Goal: Check status

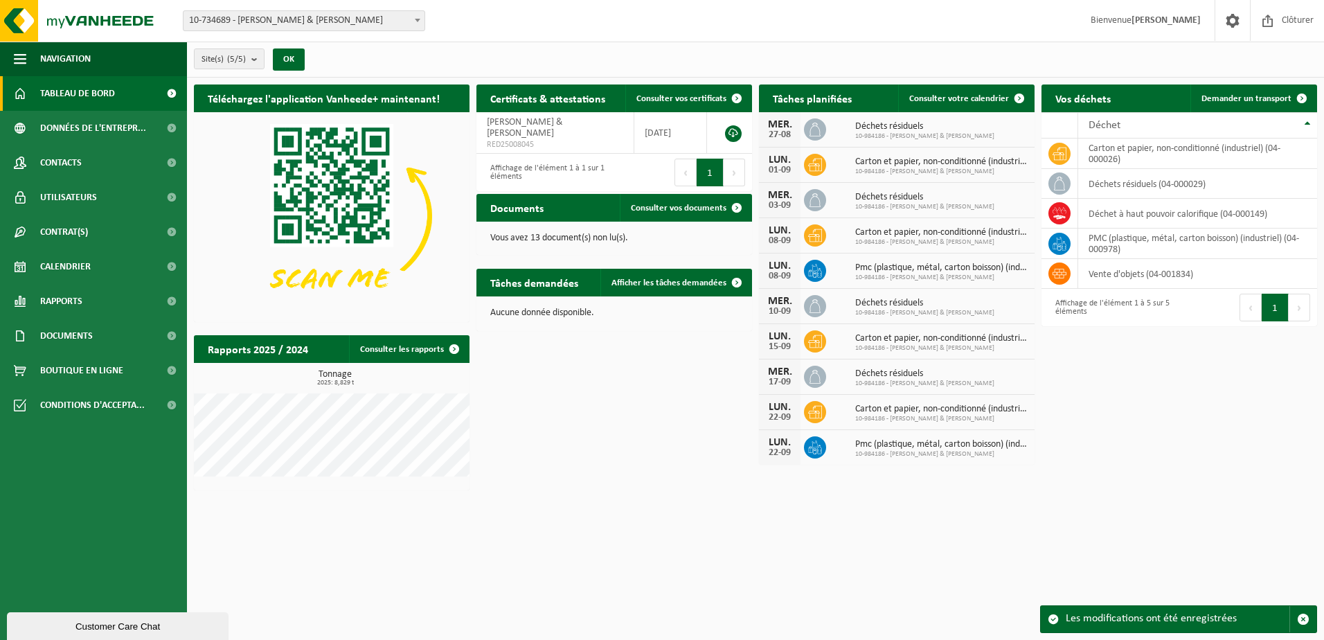
click at [1096, 543] on html "Site: 10-734689 - [PERSON_NAME] & [PERSON_NAME] 10-984186 - [PERSON_NAME] & [PE…" at bounding box center [662, 320] width 1324 height 640
click at [1142, 466] on div "Téléchargez l'application Vanheede+ maintenant! Cachez Certificats & attestatio…" at bounding box center [755, 288] width 1130 height 420
click at [87, 233] on span "Contrat(s)" at bounding box center [64, 232] width 48 height 35
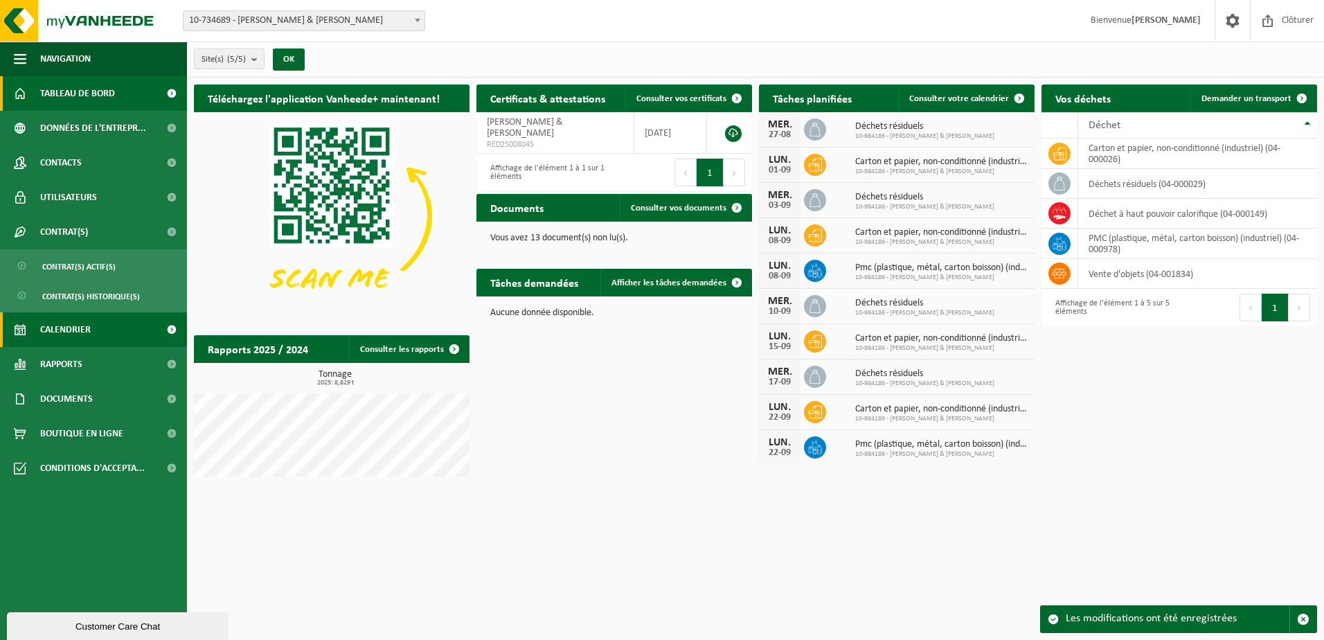
click at [94, 330] on link "Calendrier" at bounding box center [93, 329] width 187 height 35
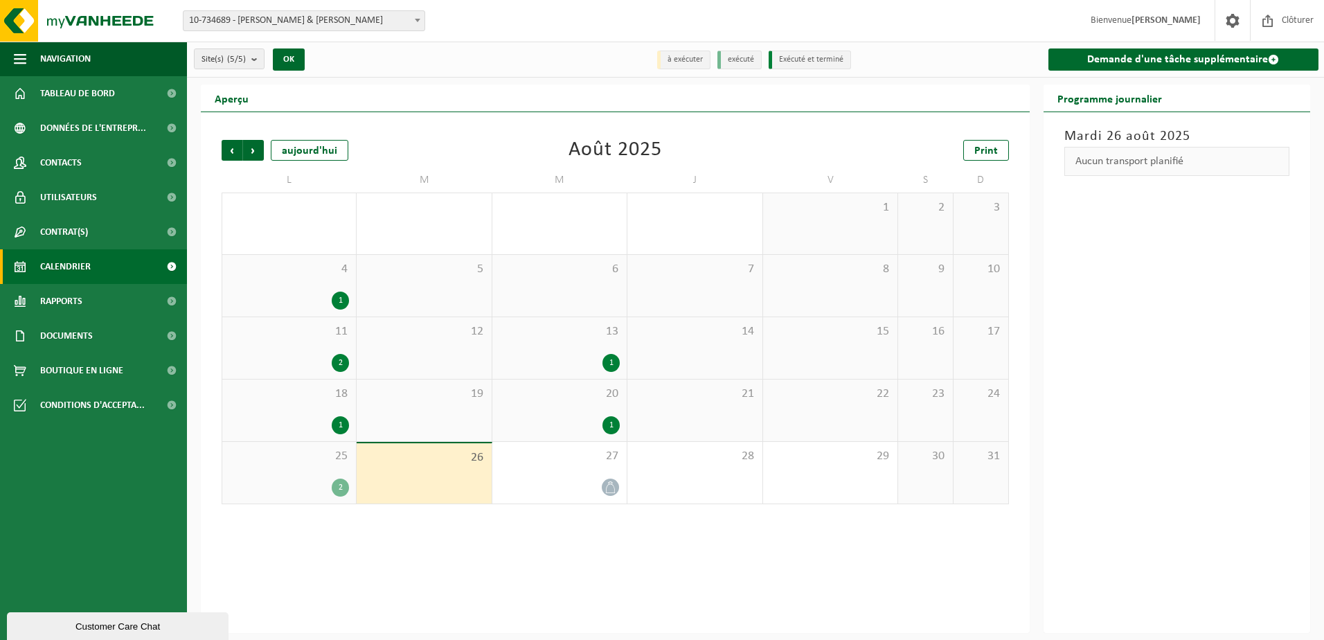
click at [346, 425] on div "1" at bounding box center [340, 425] width 17 height 18
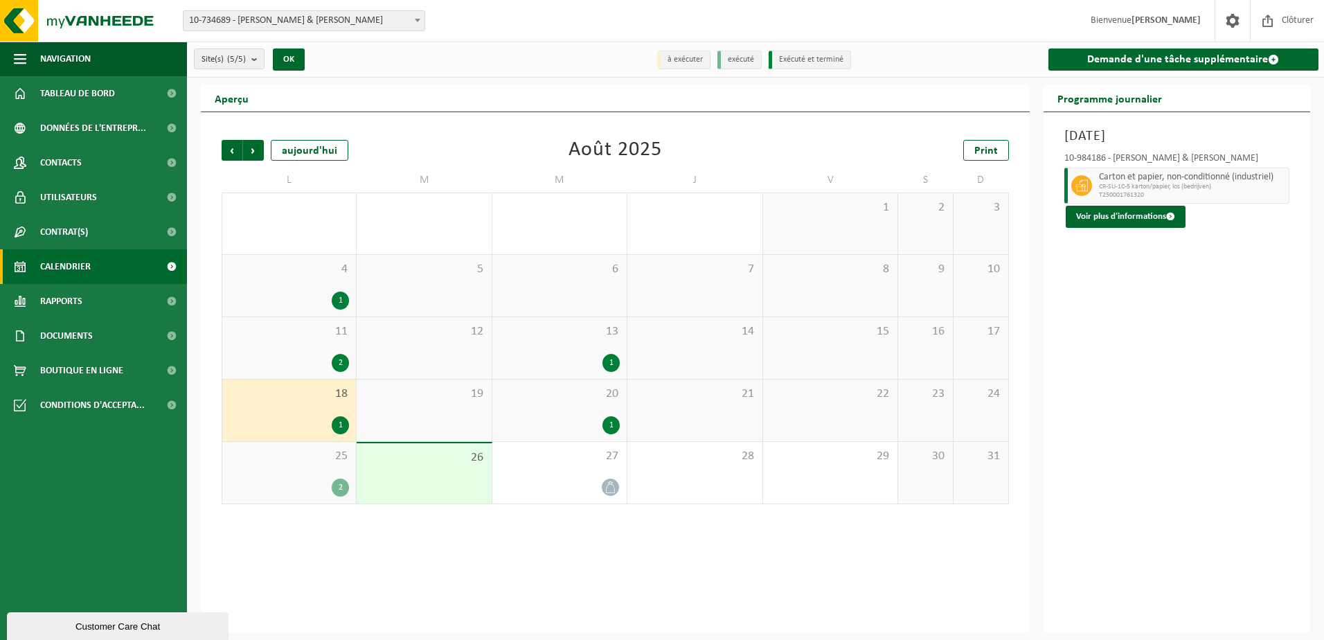
click at [605, 425] on div "1" at bounding box center [611, 425] width 17 height 18
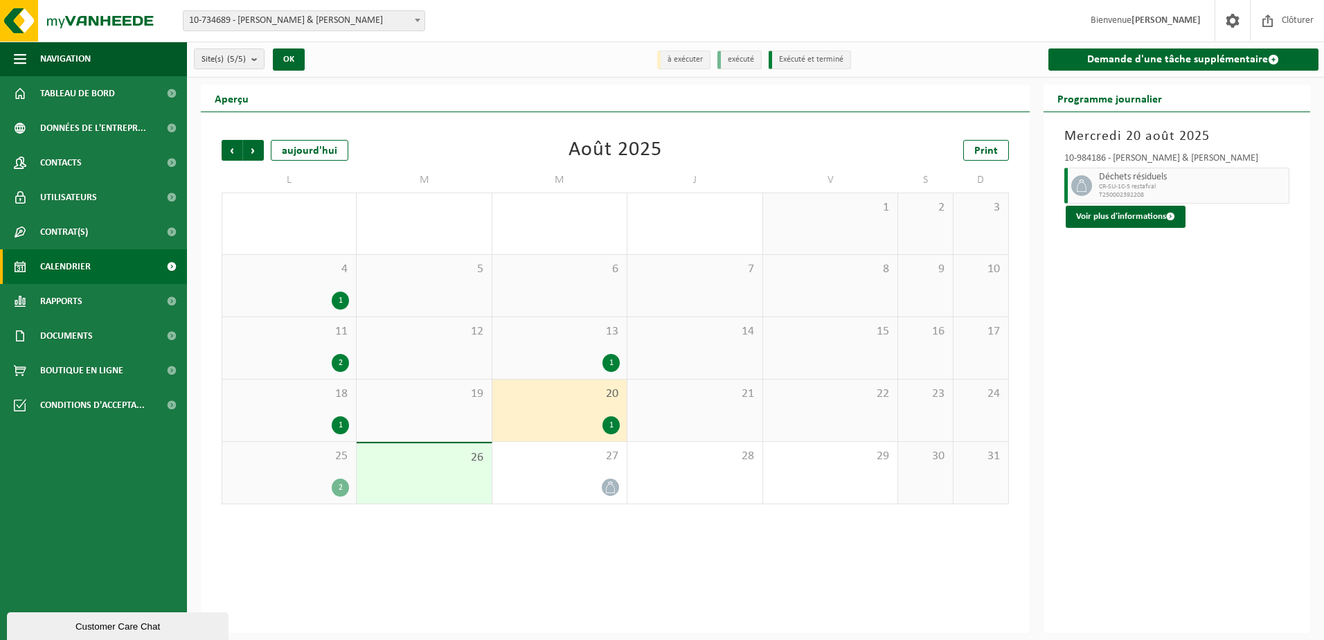
click at [342, 362] on div "2" at bounding box center [340, 363] width 17 height 18
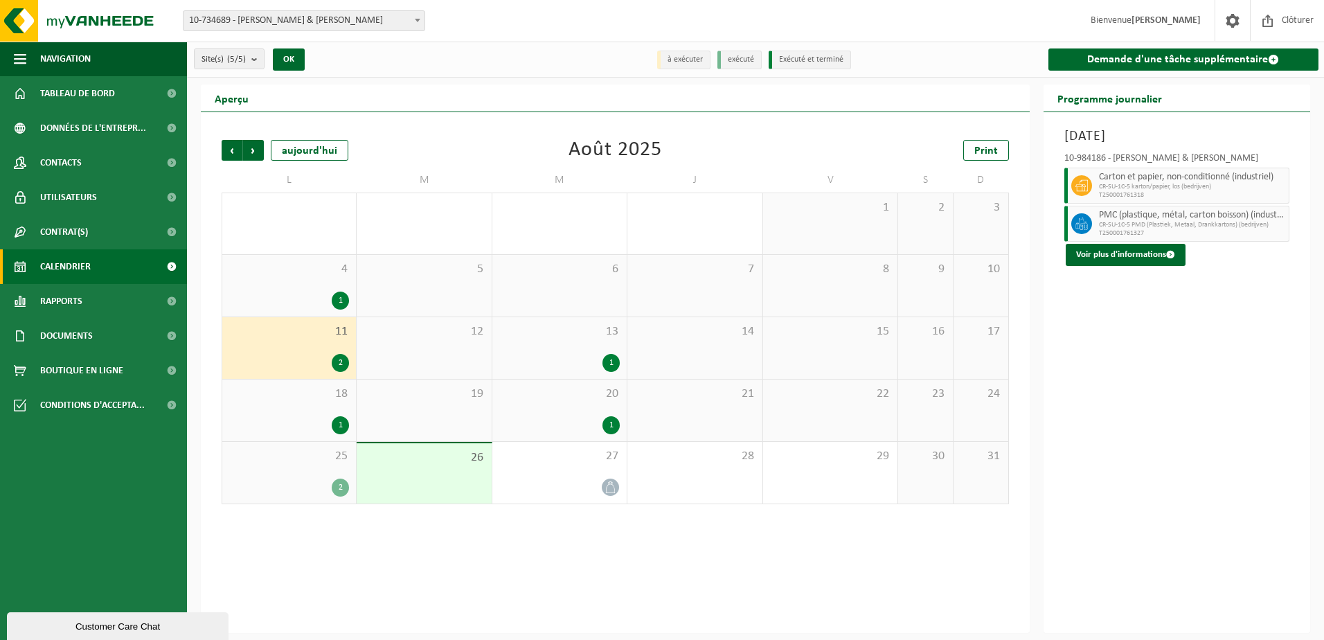
click at [341, 295] on div "1" at bounding box center [340, 301] width 17 height 18
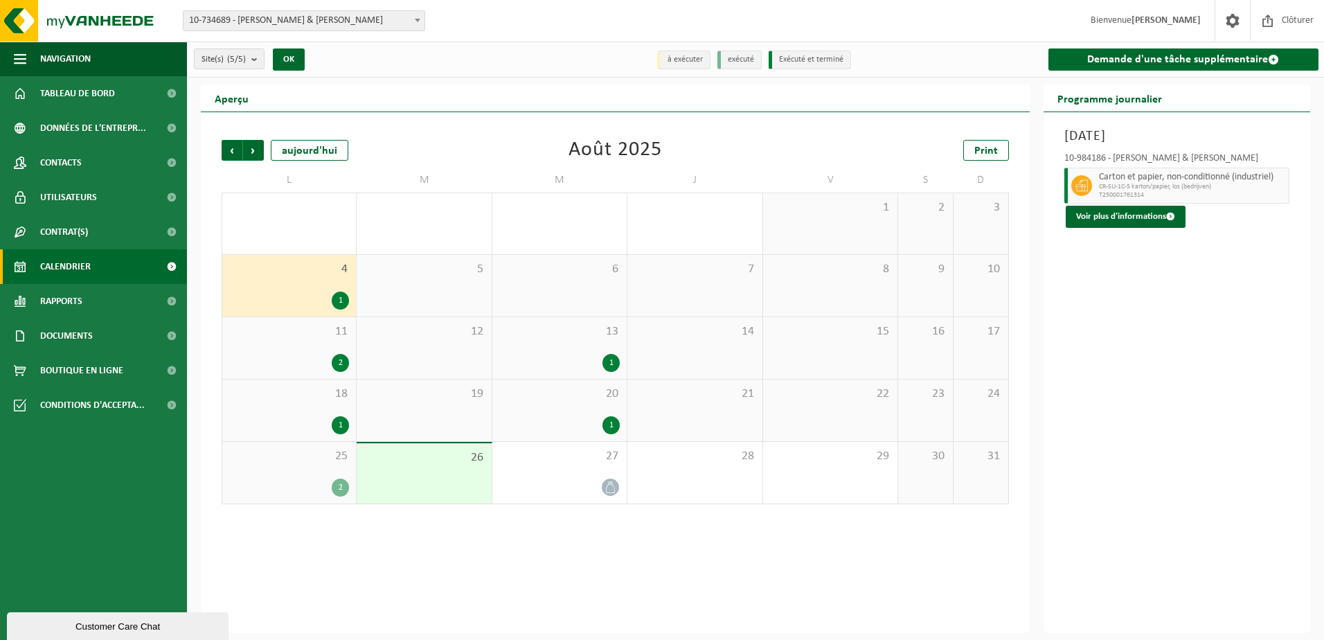
click at [341, 364] on div "2" at bounding box center [340, 363] width 17 height 18
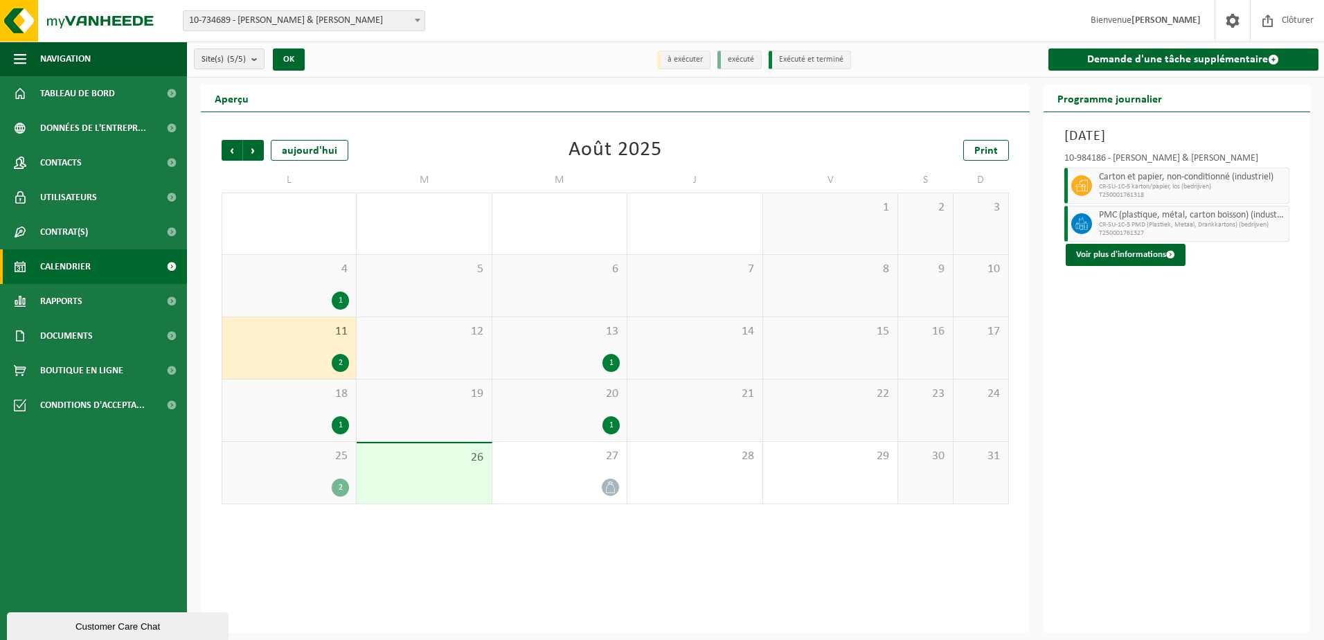
click at [344, 300] on div "1" at bounding box center [340, 301] width 17 height 18
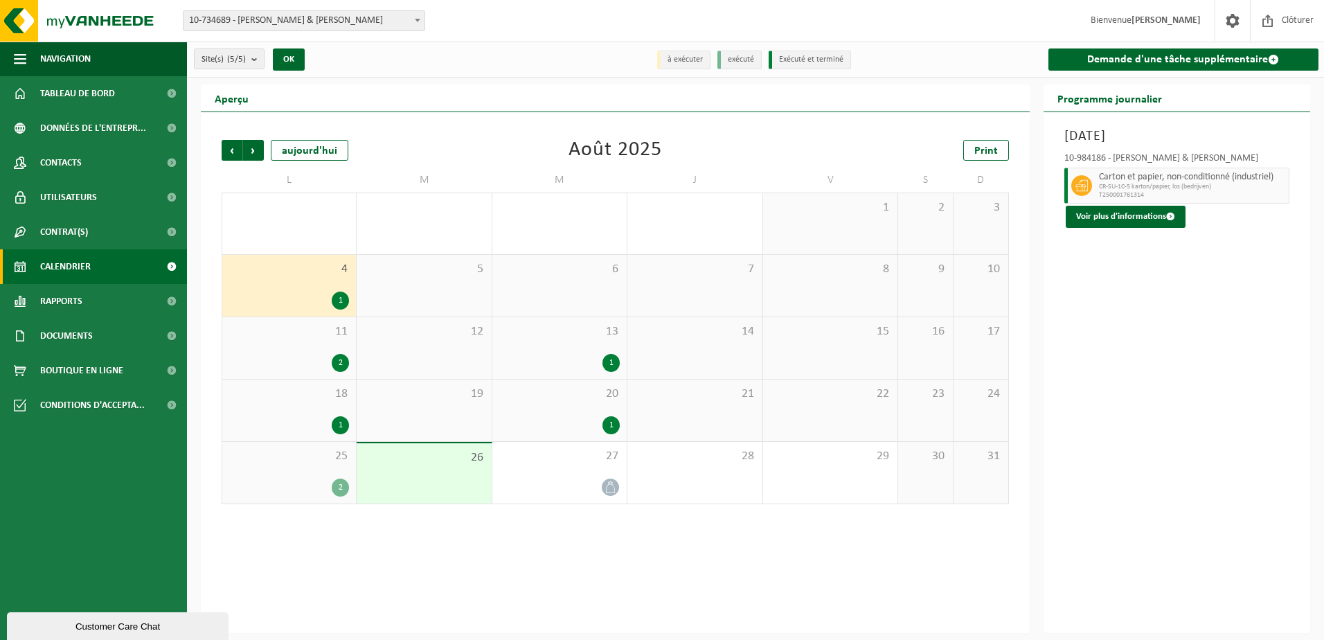
click at [343, 357] on div "2" at bounding box center [340, 363] width 17 height 18
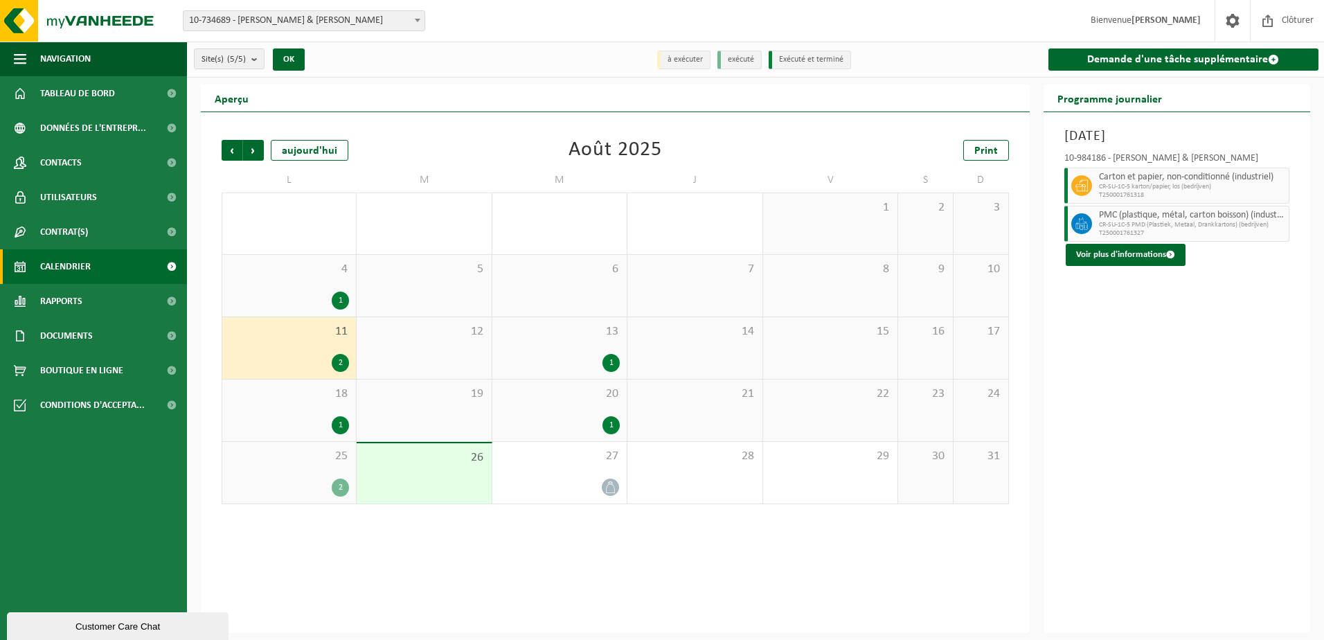
click at [344, 427] on div "1" at bounding box center [340, 425] width 17 height 18
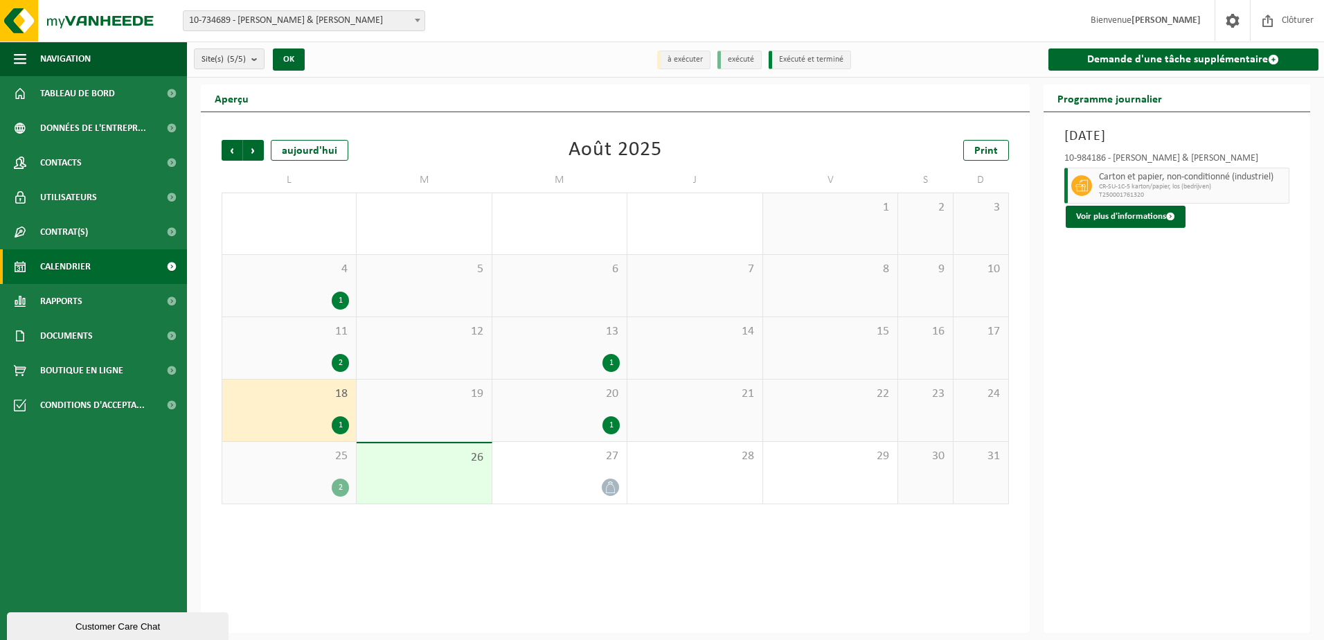
click at [339, 486] on div "2" at bounding box center [340, 488] width 17 height 18
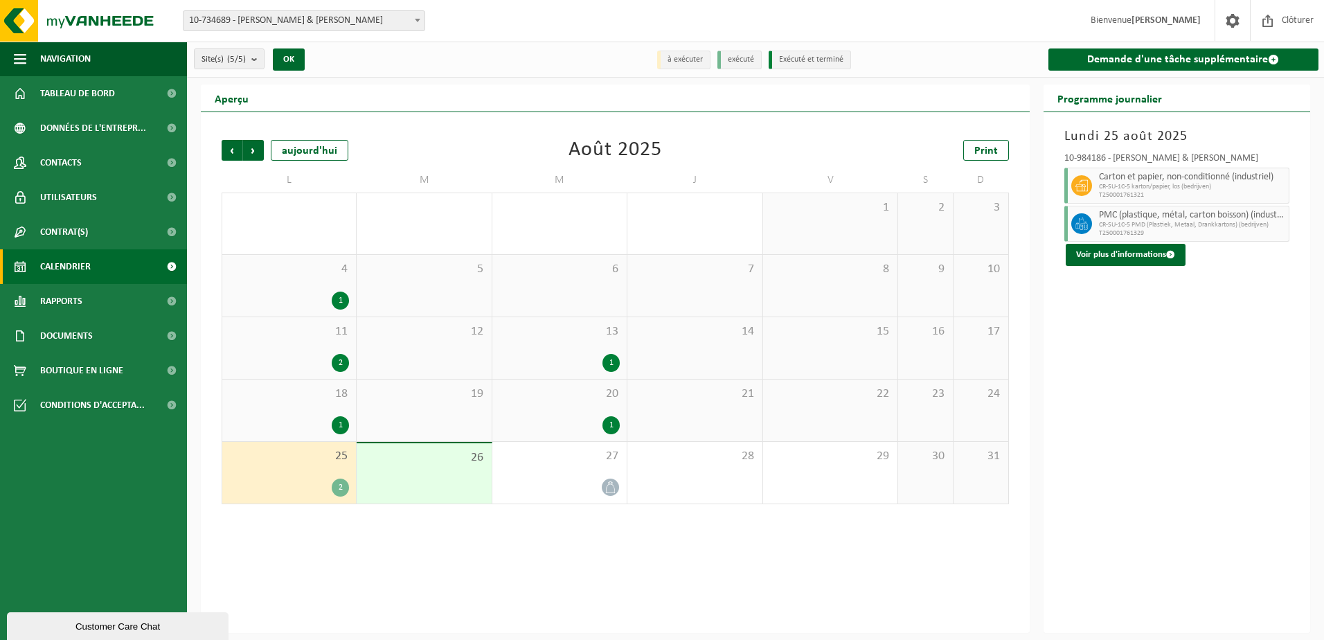
click at [616, 359] on div "1" at bounding box center [611, 363] width 17 height 18
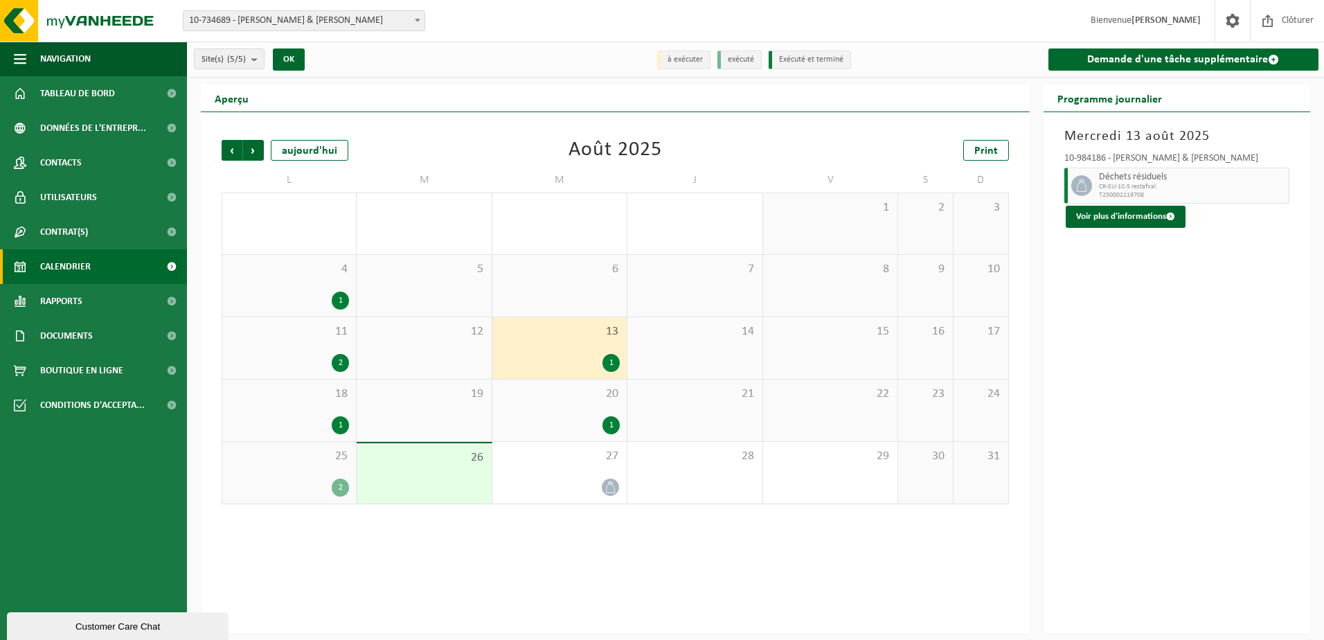
click at [612, 425] on div "1" at bounding box center [611, 425] width 17 height 18
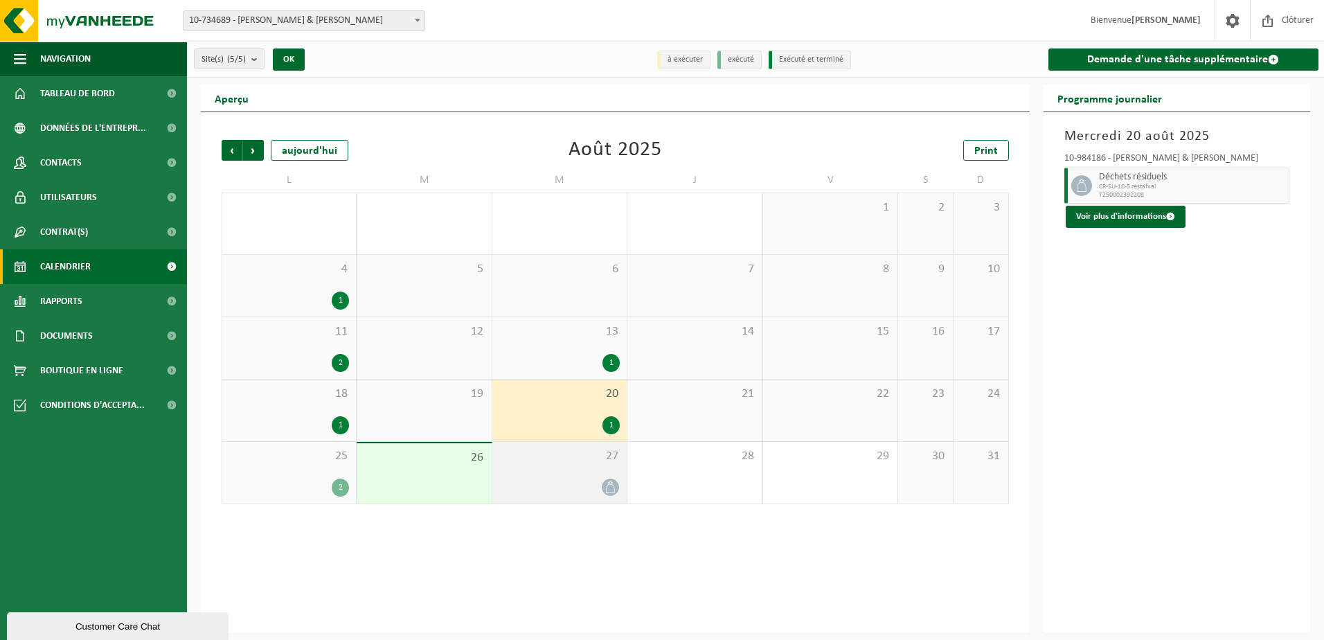
click at [611, 486] on icon at bounding box center [611, 487] width 12 height 12
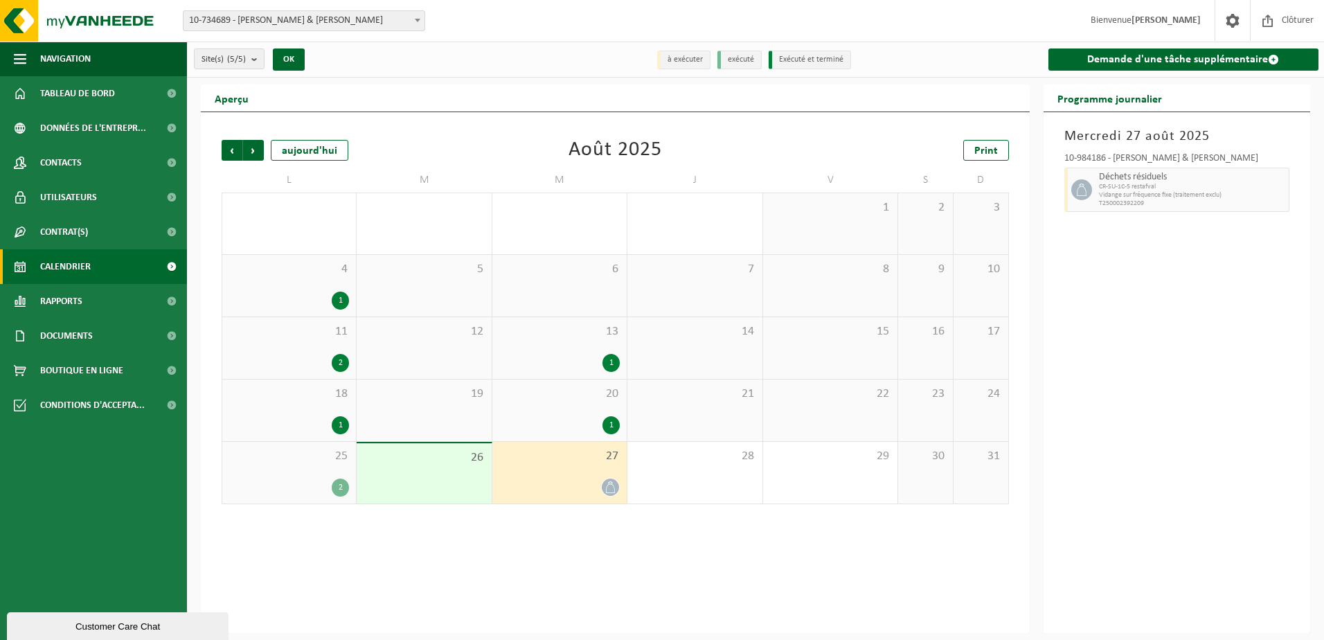
click at [754, 397] on span "21" at bounding box center [694, 393] width 121 height 15
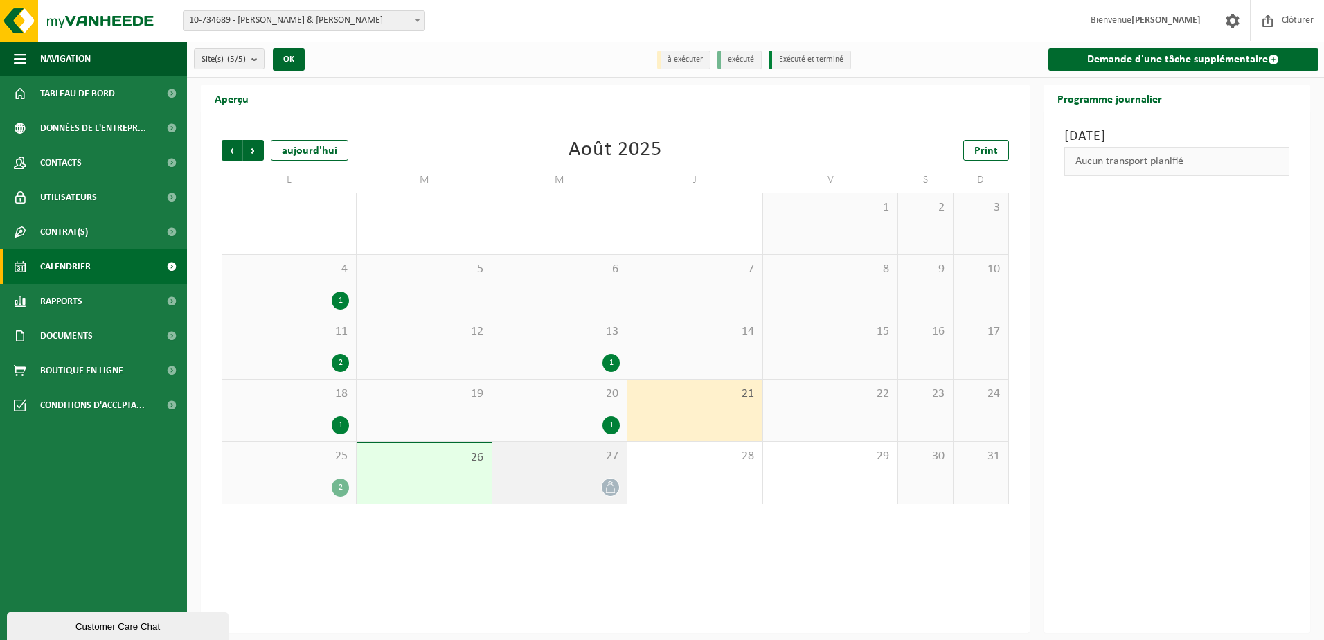
click at [604, 486] on span at bounding box center [610, 487] width 17 height 17
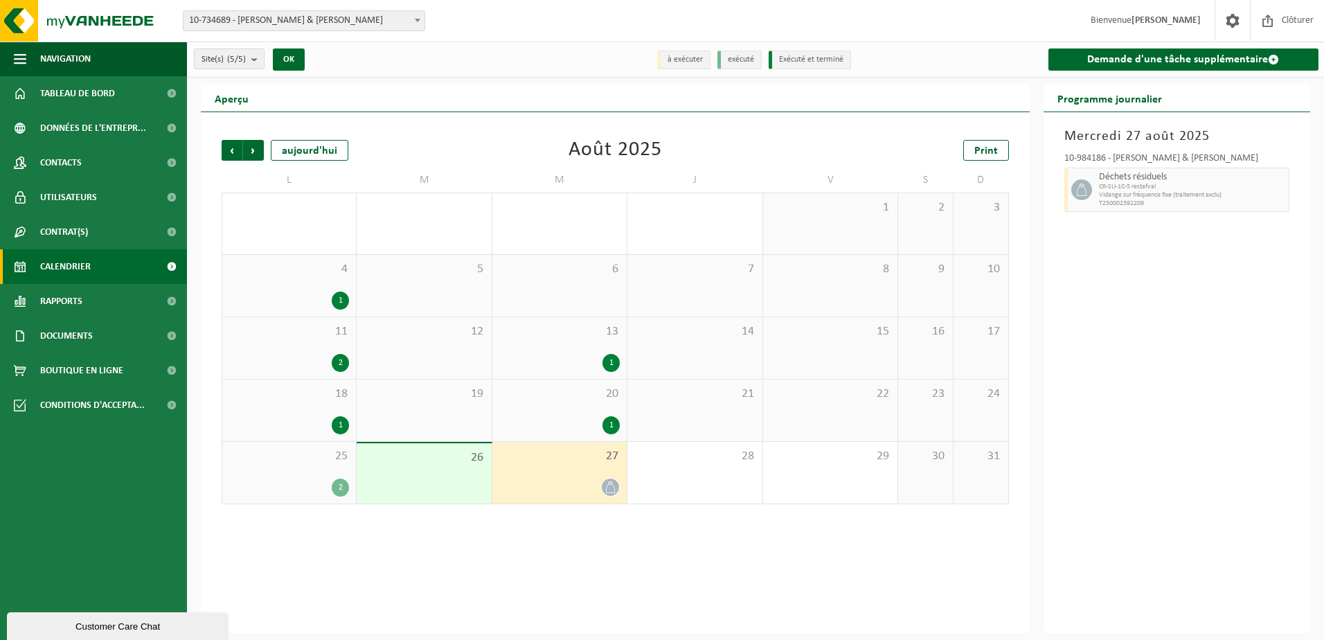
click at [338, 425] on div "1" at bounding box center [340, 425] width 17 height 18
